Goal: Navigation & Orientation: Find specific page/section

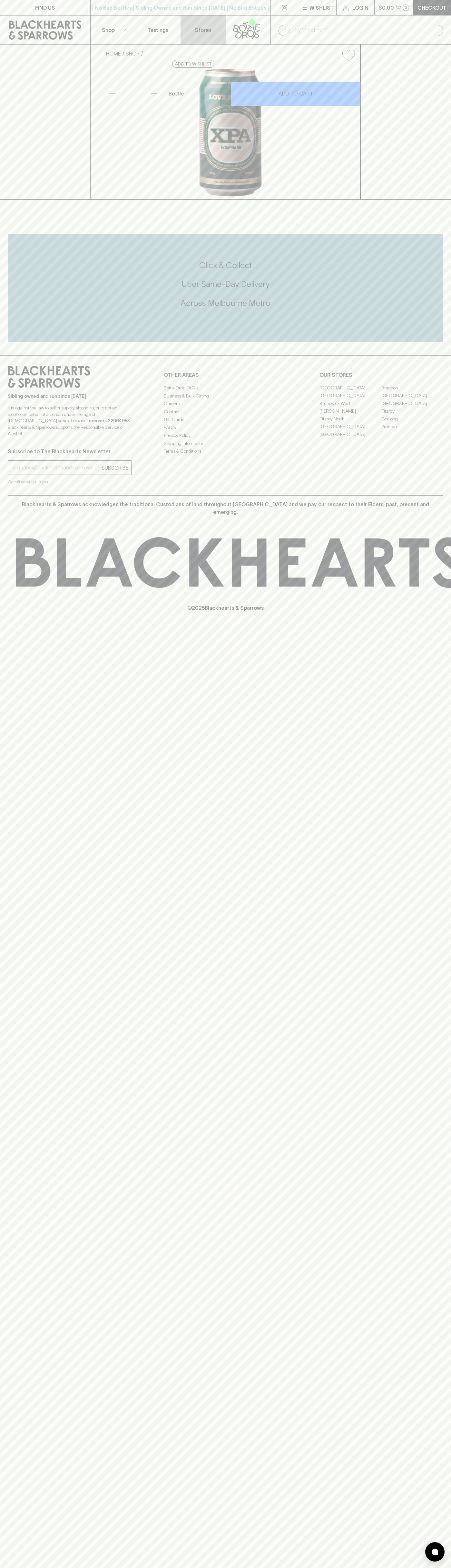
click at [221, 20] on link "Stores" at bounding box center [203, 30] width 45 height 29
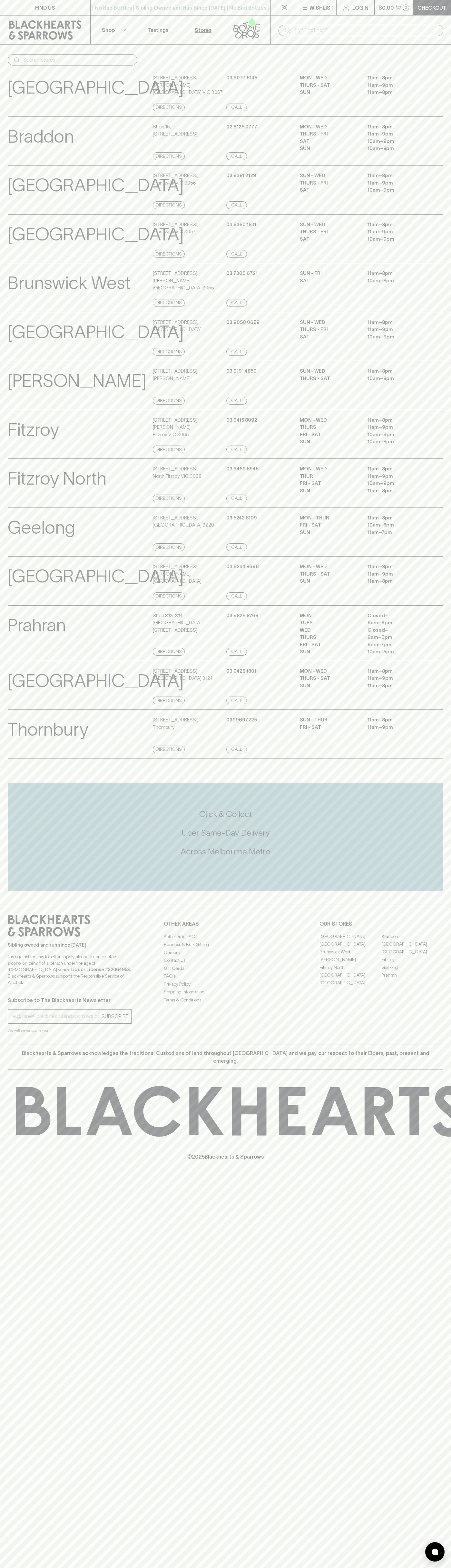
click at [392, 1567] on html "FIND US | No Bad Bottles | Sibling Owned and Run Since 2006 | No Bad Bottles | …" at bounding box center [226, 784] width 451 height 1568
click at [14, 1193] on div "FIND US | No Bad Bottles | Sibling Owned and Run Since 2006 | No Bad Bottles | …" at bounding box center [226, 784] width 451 height 1568
